Goal: Transaction & Acquisition: Purchase product/service

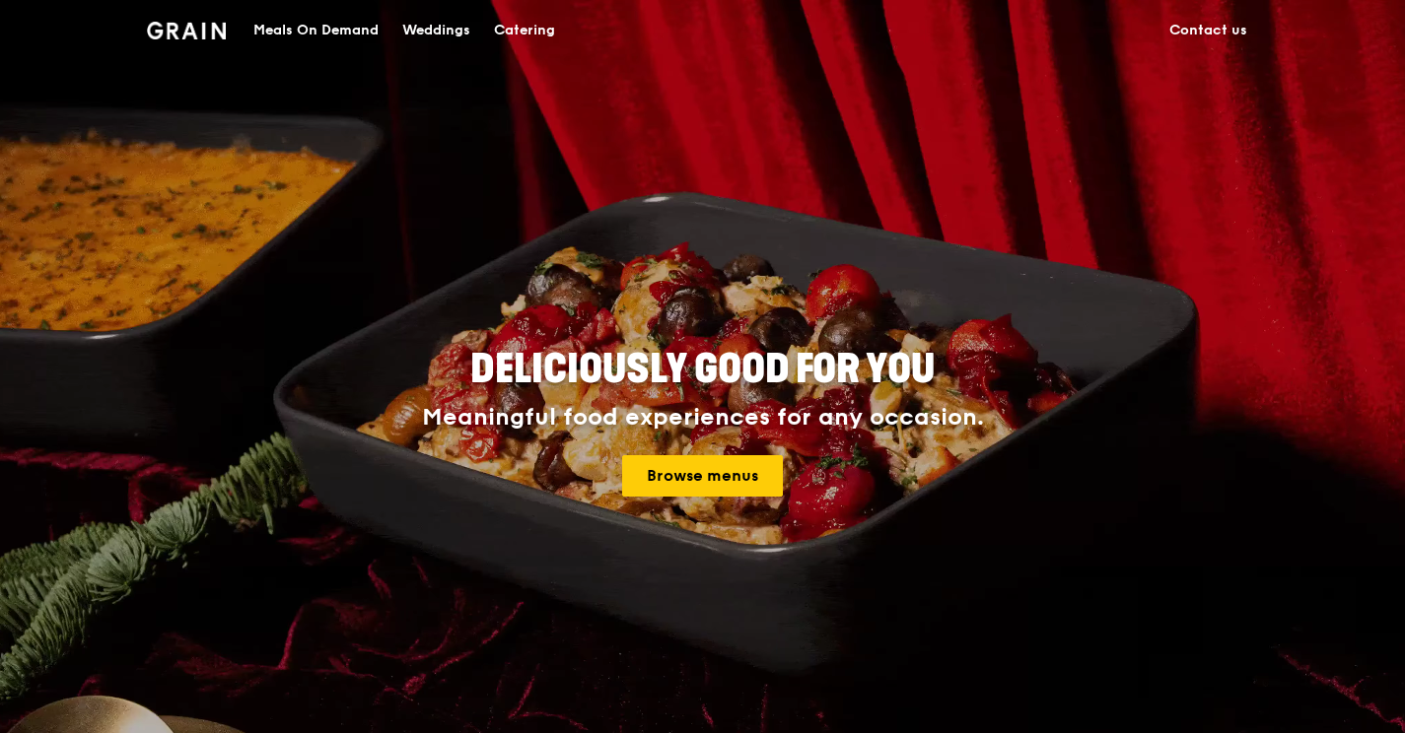
click at [327, 27] on div "Meals On Demand" at bounding box center [315, 30] width 125 height 59
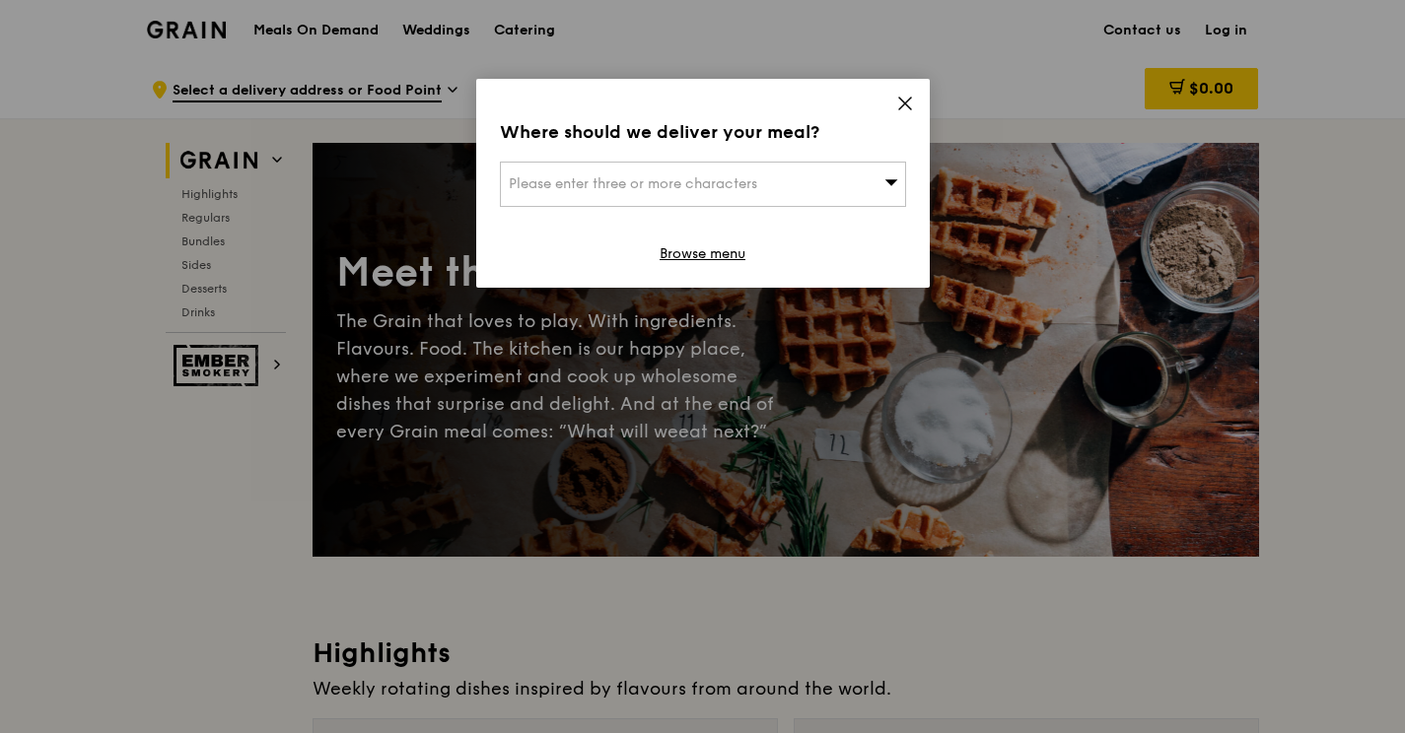
click at [908, 106] on icon at bounding box center [905, 104] width 12 height 12
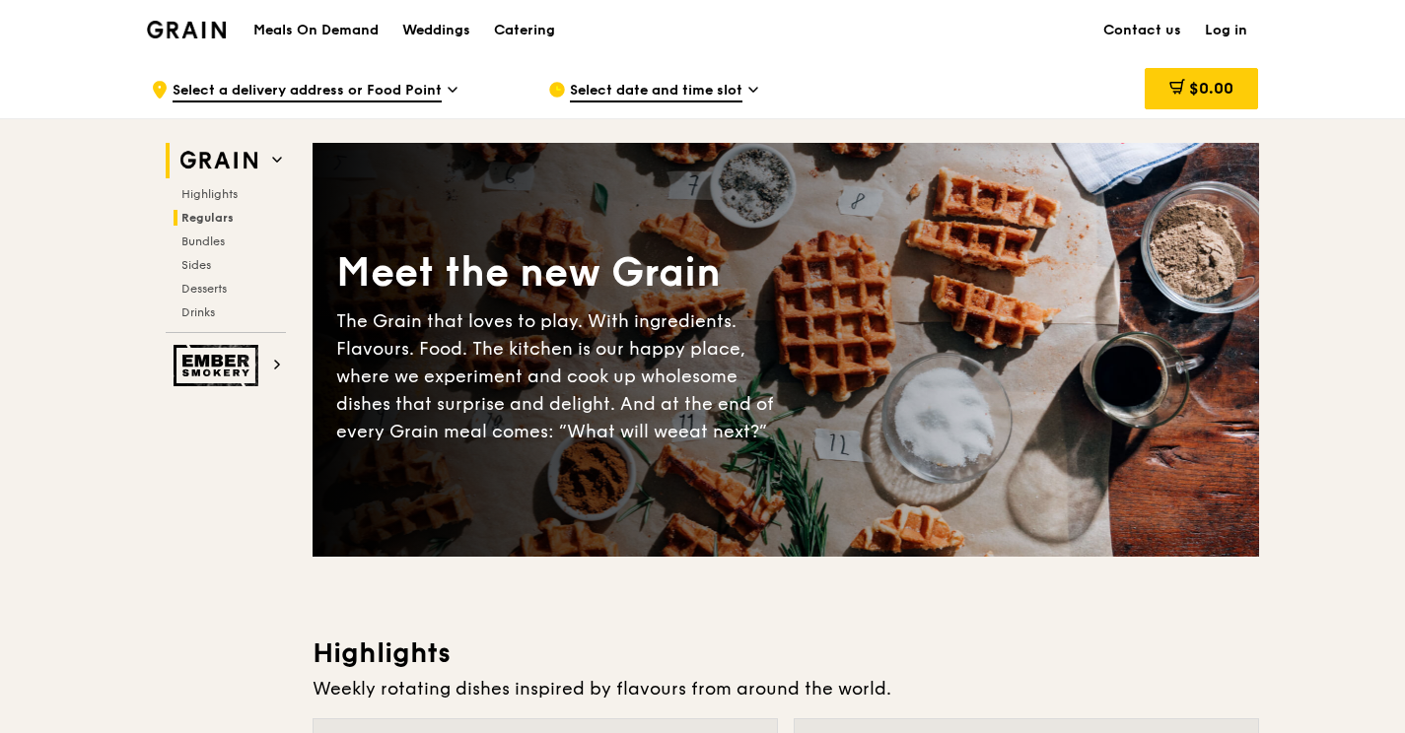
click at [217, 223] on span "Regulars" at bounding box center [207, 218] width 52 height 14
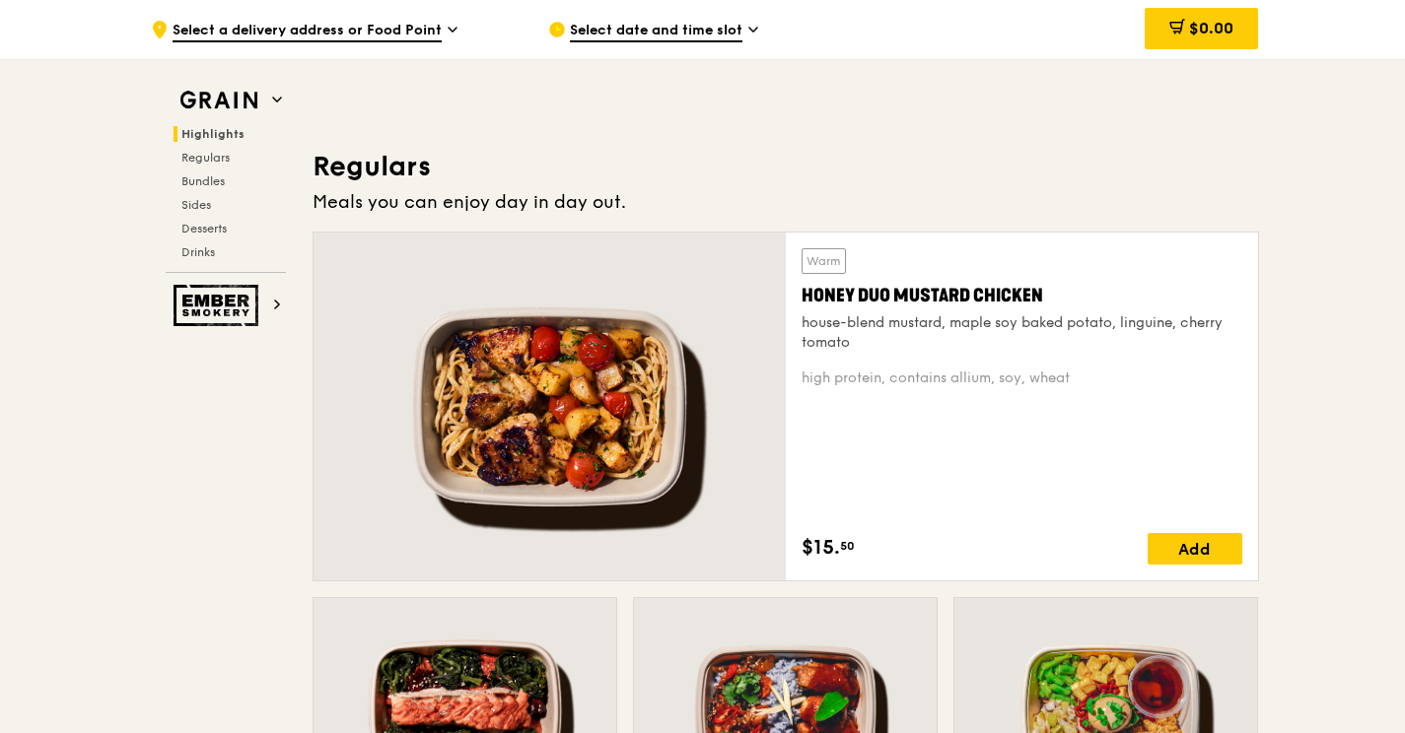
scroll to position [1278, 0]
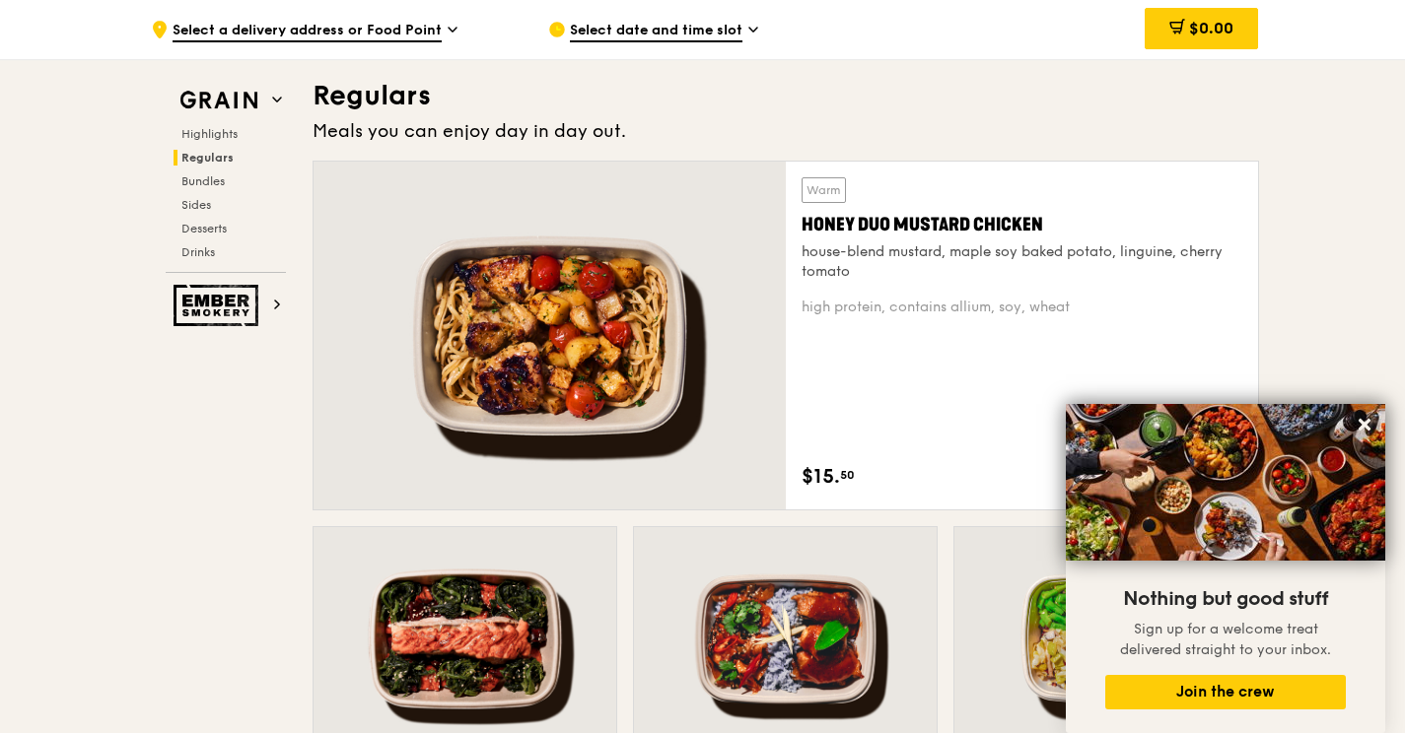
click at [1361, 431] on icon at bounding box center [1364, 425] width 18 height 18
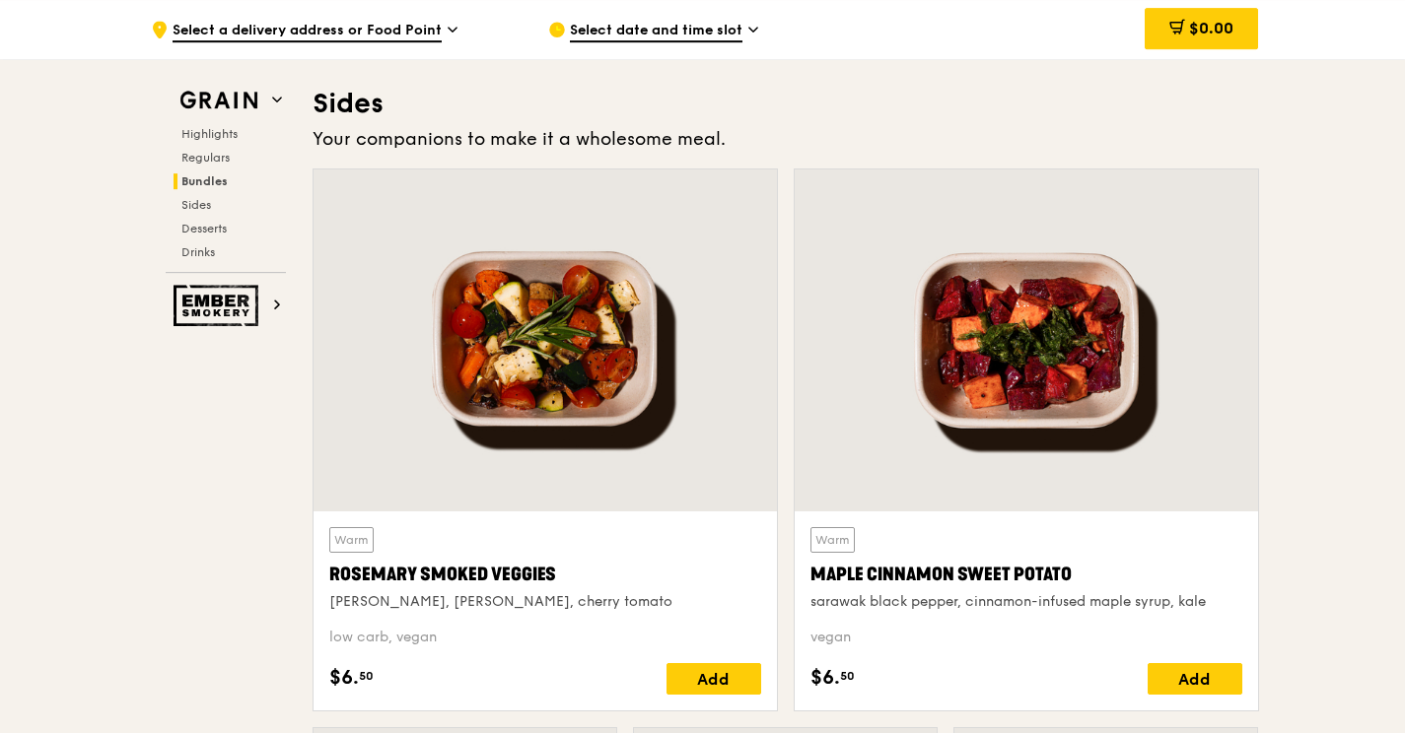
scroll to position [4368, 0]
